Goal: Task Accomplishment & Management: Manage account settings

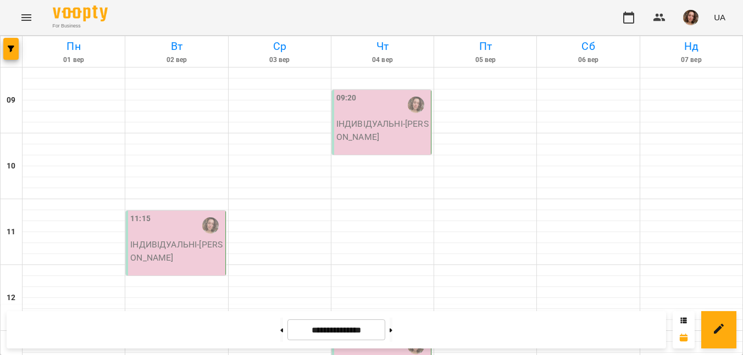
click at [175, 249] on p "ІНДИВІДУАЛЬНІ - [PERSON_NAME]" at bounding box center [176, 251] width 92 height 26
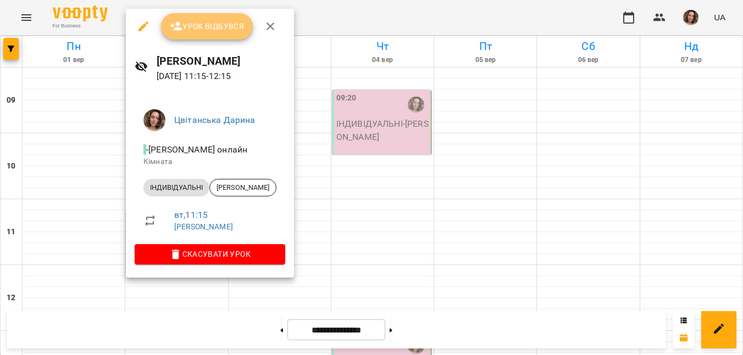
click at [195, 32] on span "Урок відбувся" at bounding box center [207, 26] width 75 height 13
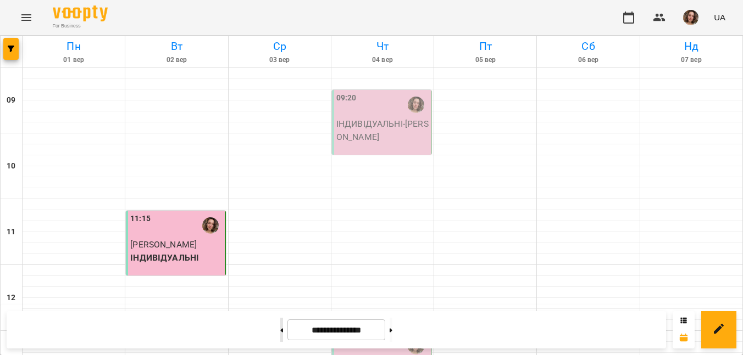
click at [280, 330] on button at bounding box center [281, 330] width 3 height 24
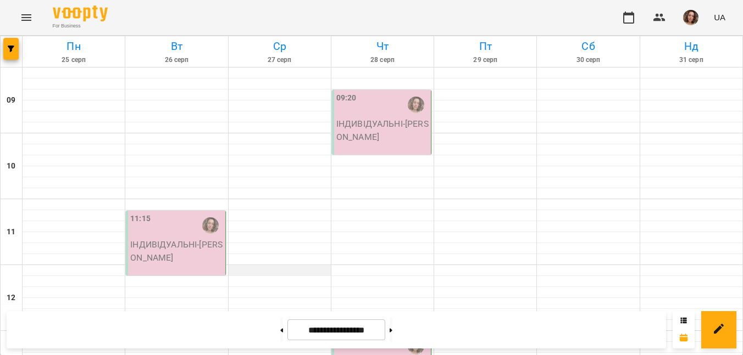
scroll to position [410, 0]
click at [280, 335] on button at bounding box center [281, 330] width 3 height 24
type input "**********"
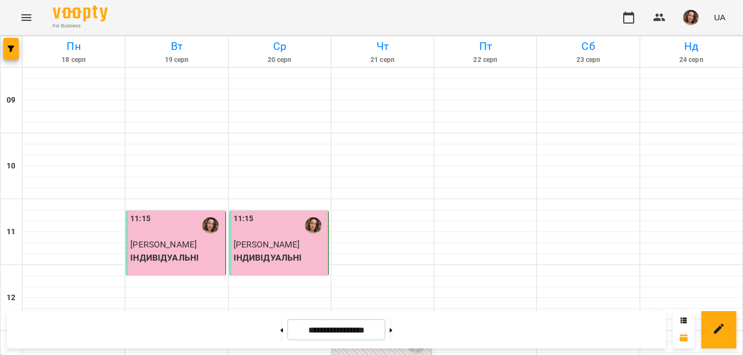
scroll to position [450, 0]
